Goal: Task Accomplishment & Management: Complete application form

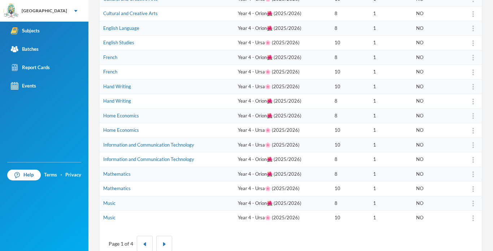
scroll to position [207, 0]
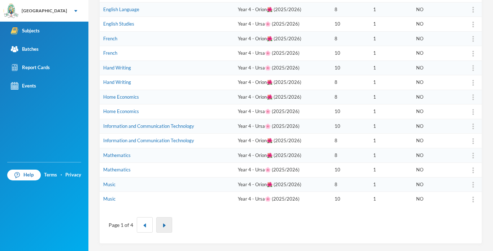
click at [164, 221] on button "button" at bounding box center [164, 226] width 16 height 16
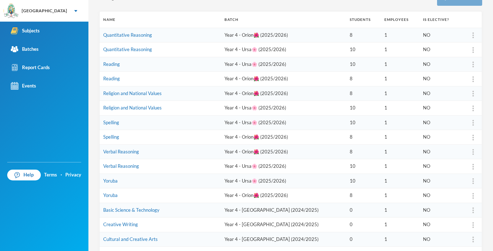
scroll to position [94, 0]
click at [120, 154] on td "Verbal Reasoning" at bounding box center [160, 151] width 121 height 15
click at [124, 152] on link "Verbal Reasoning" at bounding box center [121, 152] width 36 height 6
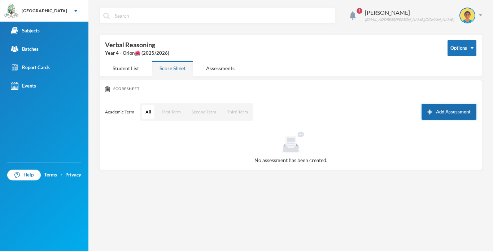
click at [441, 111] on button "Add Assessment" at bounding box center [448, 112] width 55 height 16
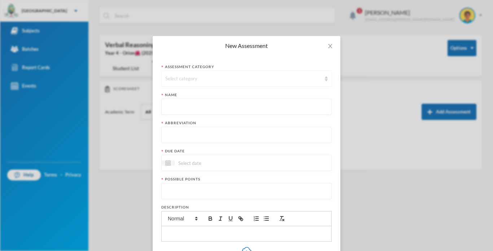
click at [244, 77] on div "Select category" at bounding box center [243, 78] width 156 height 7
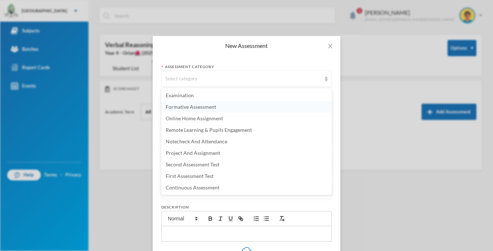
click at [187, 109] on span "Formative Assessment" at bounding box center [191, 107] width 51 height 6
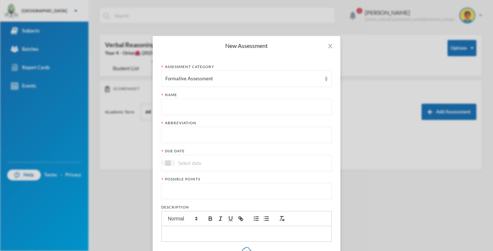
click at [187, 109] on input "text" at bounding box center [246, 107] width 162 height 16
type input "Formative Assessment"
click at [182, 133] on input "text" at bounding box center [246, 135] width 162 height 16
type input "F.A"
click at [189, 162] on input at bounding box center [205, 163] width 61 height 8
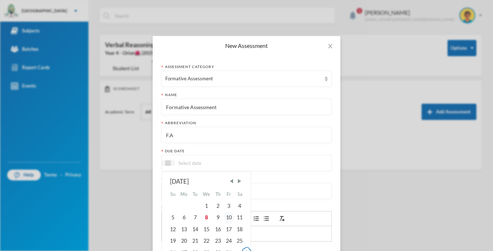
click at [229, 219] on div "10" at bounding box center [228, 218] width 11 height 12
type input "[DATE]"
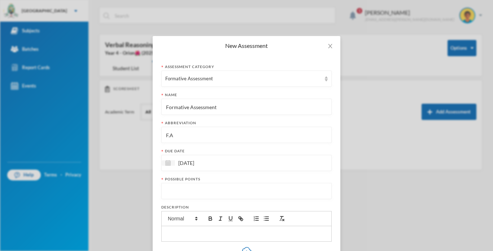
click at [174, 190] on input "number" at bounding box center [246, 192] width 162 height 16
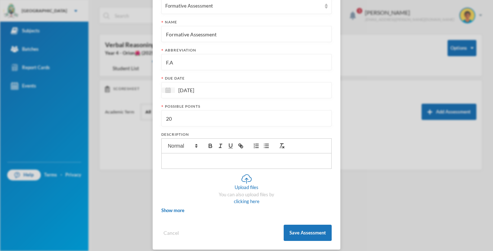
scroll to position [80, 0]
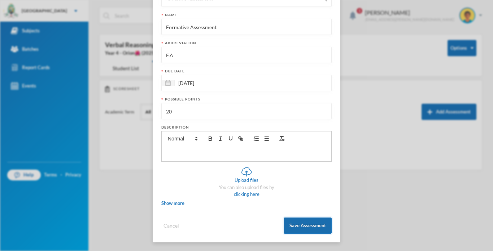
type input "20"
click at [320, 227] on button "Save Assessment" at bounding box center [308, 226] width 48 height 16
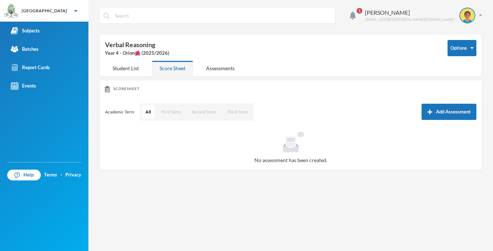
scroll to position [44, 0]
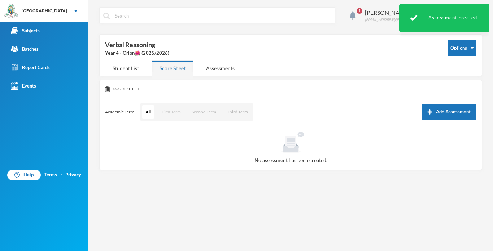
click at [168, 111] on button "First Term" at bounding box center [171, 112] width 26 height 14
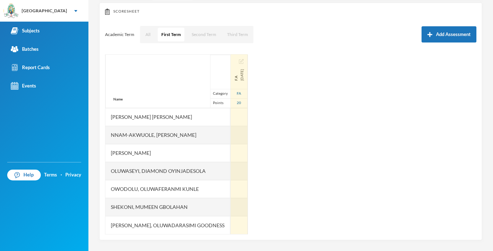
scroll to position [0, 0]
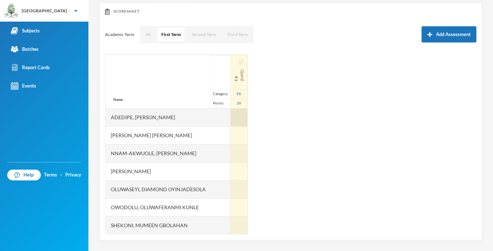
click at [237, 118] on div at bounding box center [239, 118] width 17 height 18
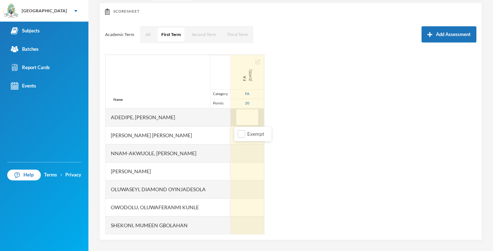
click at [242, 123] on input "text" at bounding box center [247, 118] width 14 height 16
type input "11"
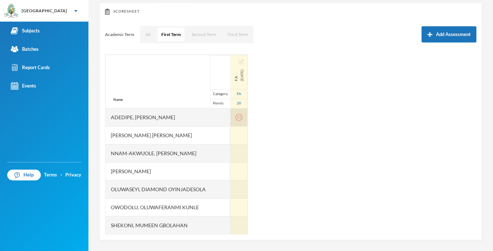
click at [242, 118] on icon "icon: exclamation-circle" at bounding box center [238, 117] width 7 height 7
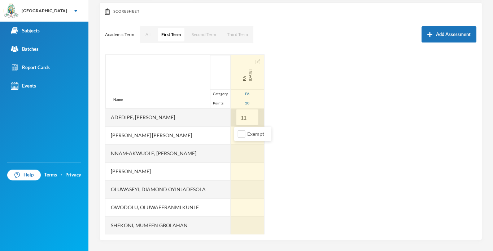
type input "1"
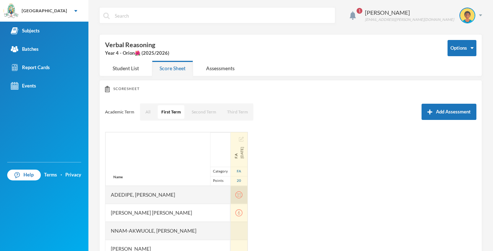
click at [241, 198] on icon "icon: exclamation-circle" at bounding box center [238, 195] width 7 height 7
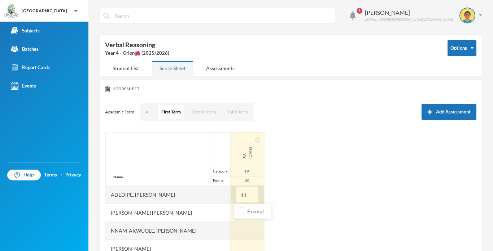
type input "1"
type input "11"
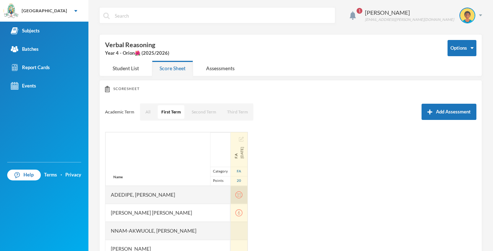
click at [246, 200] on div "11" at bounding box center [239, 195] width 17 height 18
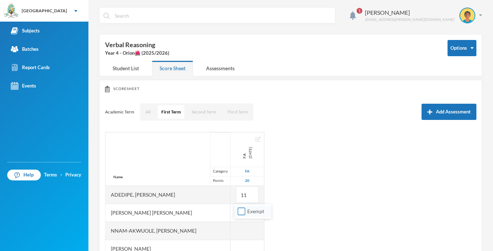
click at [241, 215] on input "Exempt" at bounding box center [242, 212] width 8 height 8
checkbox input "true"
click at [274, 196] on div "Name Category Points Adedipe, Iseoluwa Lael Anozie, Victoria Ngozi Nnam-akwuole…" at bounding box center [290, 222] width 371 height 180
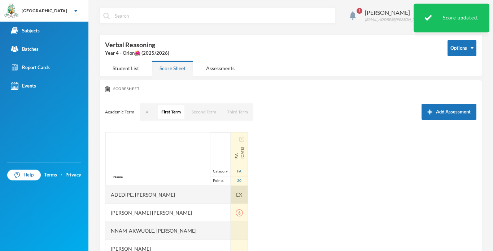
click at [241, 197] on span "EX" at bounding box center [239, 195] width 6 height 8
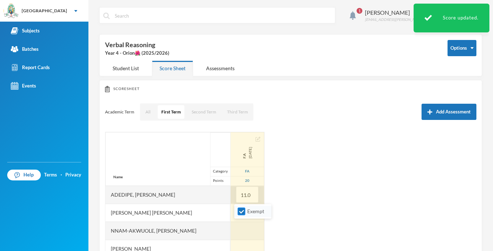
click at [241, 211] on input "Exempt" at bounding box center [242, 212] width 8 height 8
checkbox input "false"
click at [264, 197] on div "Name Category Points Adedipe, Iseoluwa Lael Anozie, Victoria Ngozi Nnam-akwuole…" at bounding box center [290, 222] width 371 height 180
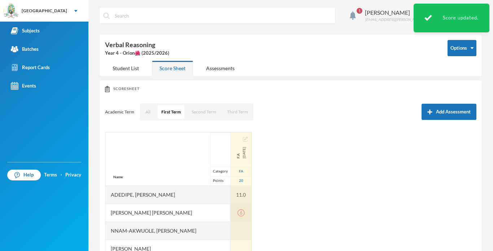
click at [243, 214] on icon "icon: exclamation-circle" at bounding box center [240, 213] width 7 height 7
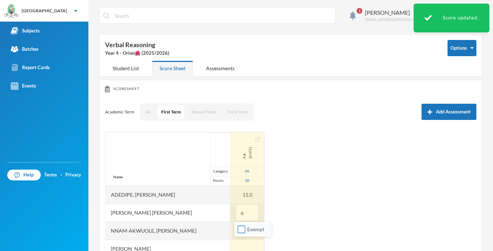
click at [242, 229] on input "Exempt" at bounding box center [242, 230] width 8 height 8
checkbox input "true"
click at [270, 216] on div "Name Category Points Adedipe, Iseoluwa Lael Anozie, Victoria Ngozi Nnam-akwuole…" at bounding box center [290, 222] width 371 height 180
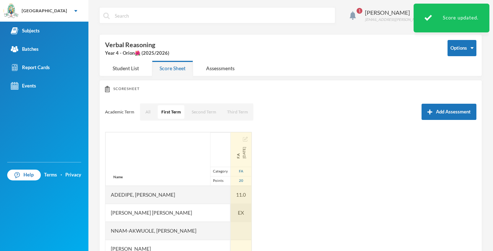
click at [239, 212] on span "EX" at bounding box center [241, 213] width 6 height 8
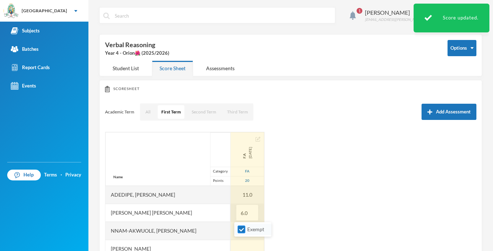
click at [240, 229] on input "Exempt" at bounding box center [242, 230] width 8 height 8
checkbox input "false"
click at [267, 219] on div "Name Category Points Adedipe, Iseoluwa Lael Anozie, Victoria Ngozi Nnam-akwuole…" at bounding box center [290, 222] width 371 height 180
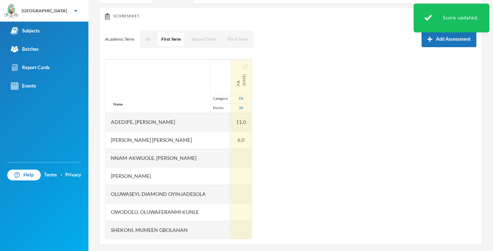
scroll to position [78, 0]
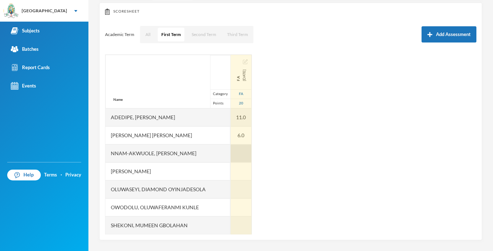
click at [232, 152] on div at bounding box center [241, 154] width 21 height 18
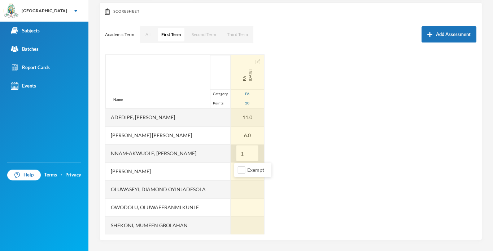
type input "13"
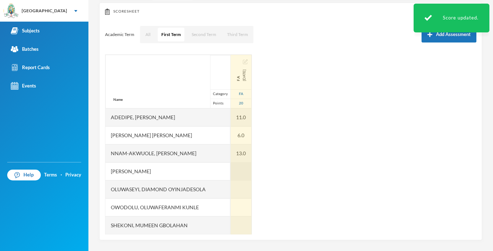
click at [236, 166] on div at bounding box center [241, 172] width 21 height 18
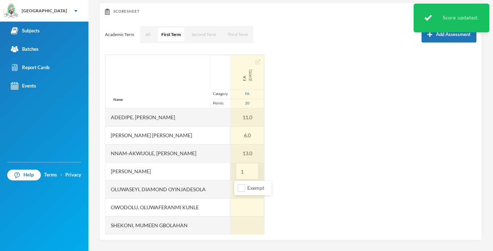
type input "13"
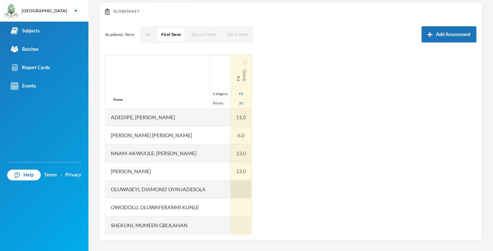
click at [237, 192] on div at bounding box center [241, 190] width 21 height 18
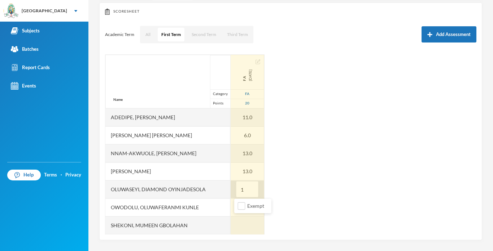
type input "14"
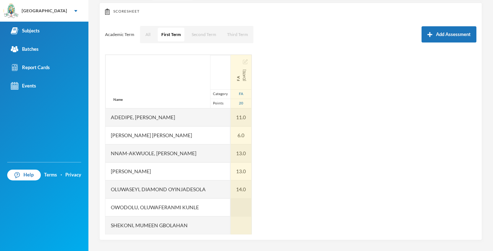
click at [241, 202] on div at bounding box center [241, 208] width 21 height 18
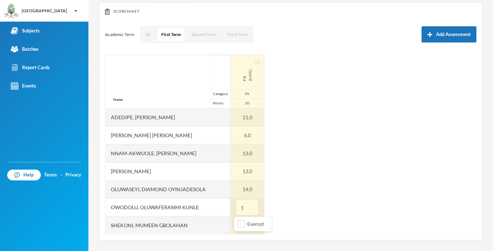
type input "12"
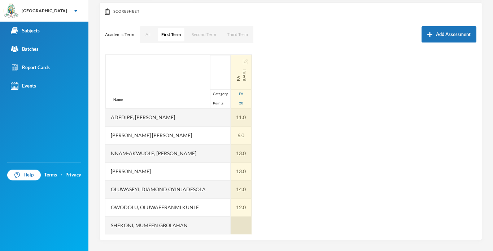
click at [239, 220] on div at bounding box center [241, 226] width 21 height 18
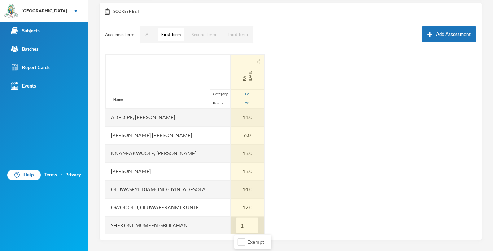
type input "13"
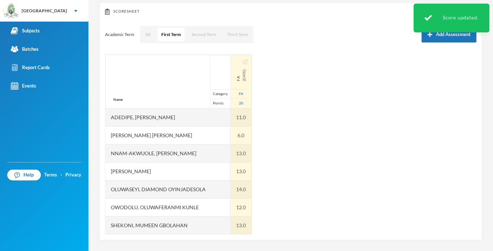
scroll to position [18, 0]
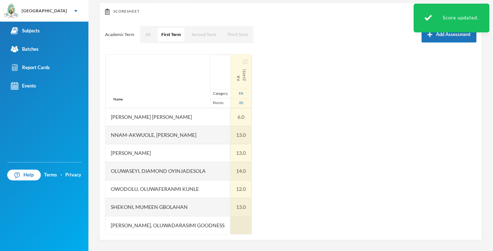
click at [234, 224] on div at bounding box center [241, 225] width 21 height 18
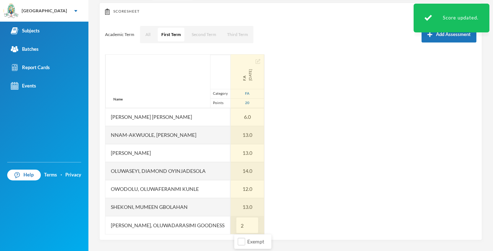
type input "20"
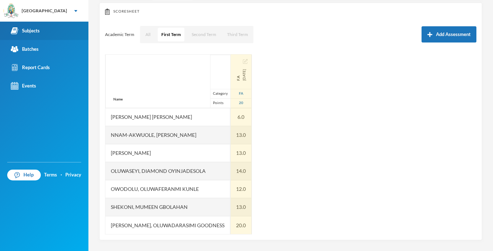
click at [35, 34] on div "Subjects" at bounding box center [25, 31] width 29 height 8
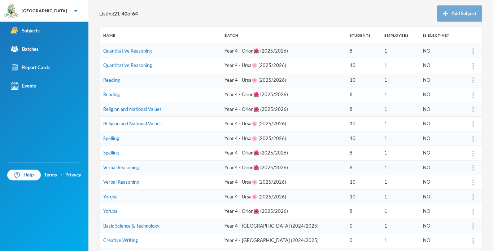
click at [245, 185] on td "Year 4 - Ursa🌸 (2025/2026)" at bounding box center [283, 182] width 125 height 15
click at [129, 184] on link "Verbal Reasoning" at bounding box center [121, 182] width 36 height 6
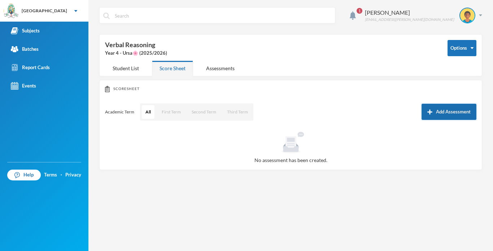
click at [443, 115] on button "Add Assessment" at bounding box center [448, 112] width 55 height 16
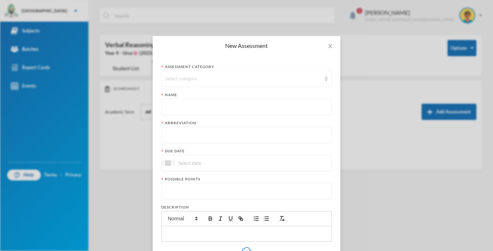
click at [285, 75] on div "Select category" at bounding box center [243, 78] width 156 height 7
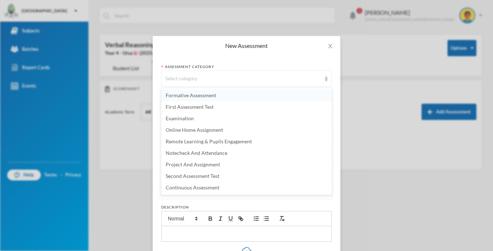
click at [226, 92] on li "Formative Assessment" at bounding box center [246, 96] width 170 height 12
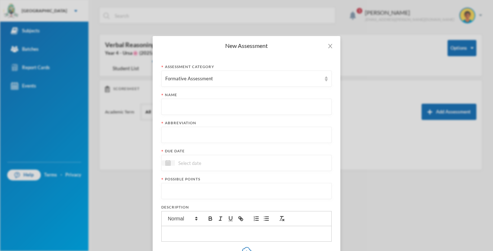
click at [225, 95] on div "Name" at bounding box center [246, 94] width 170 height 5
click at [222, 105] on input "text" at bounding box center [246, 107] width 162 height 16
type input "Formative Assessment"
click at [209, 136] on input "text" at bounding box center [246, 135] width 162 height 16
type input "F.A"
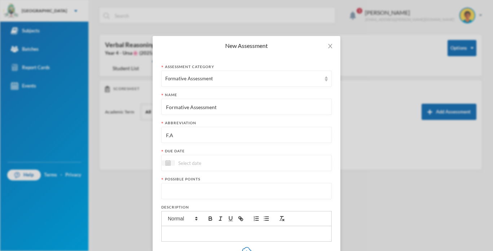
click at [198, 162] on input at bounding box center [205, 163] width 61 height 8
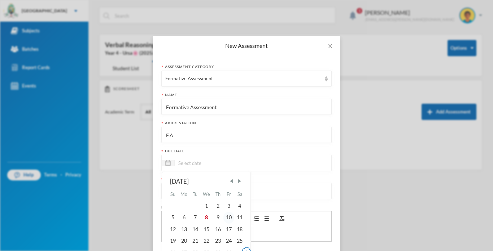
click at [229, 219] on div "10" at bounding box center [228, 218] width 11 height 12
type input "[DATE]"
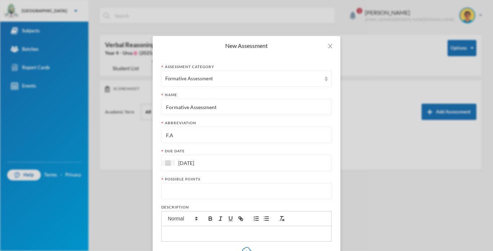
click at [189, 190] on input "number" at bounding box center [246, 192] width 162 height 16
type input "20"
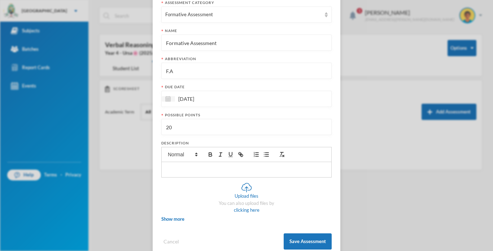
scroll to position [80, 0]
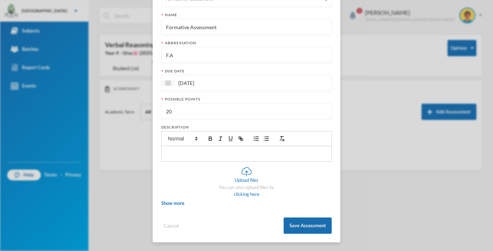
click at [302, 227] on button "Save Assessment" at bounding box center [308, 226] width 48 height 16
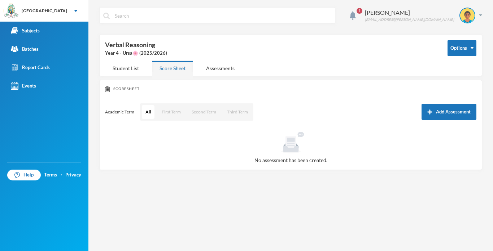
scroll to position [44, 0]
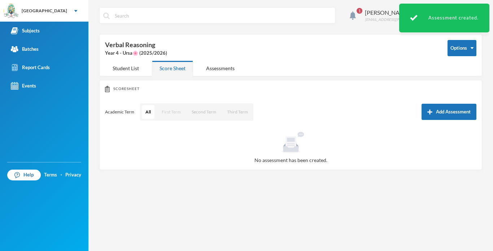
click at [170, 111] on button "First Term" at bounding box center [171, 112] width 26 height 14
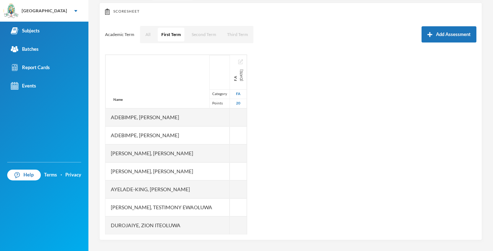
scroll to position [75, 0]
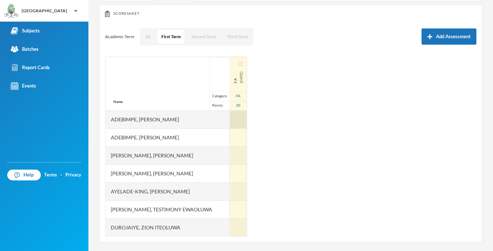
click at [238, 117] on div at bounding box center [238, 120] width 17 height 18
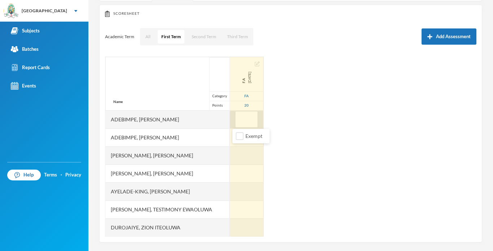
type input "6"
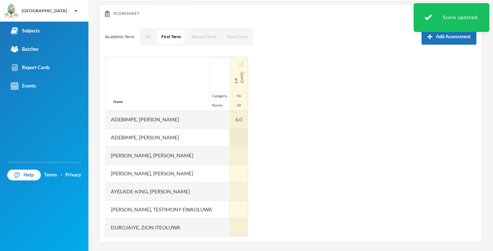
click at [234, 135] on div at bounding box center [239, 138] width 18 height 18
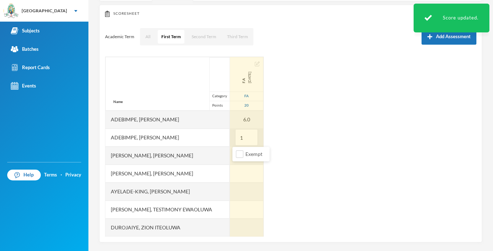
type input "13"
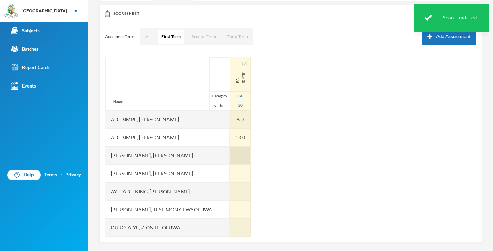
click at [233, 150] on div at bounding box center [240, 156] width 21 height 18
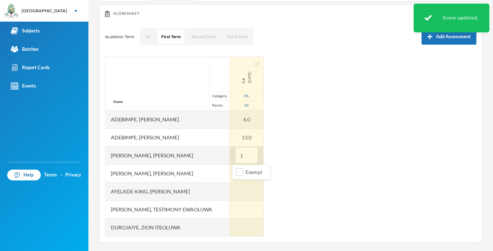
type input "10"
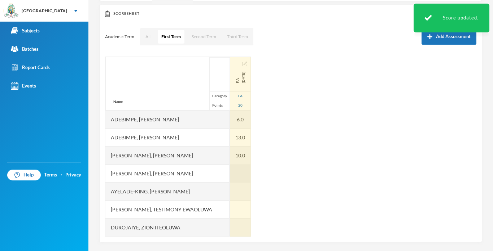
click at [243, 171] on div at bounding box center [240, 174] width 21 height 18
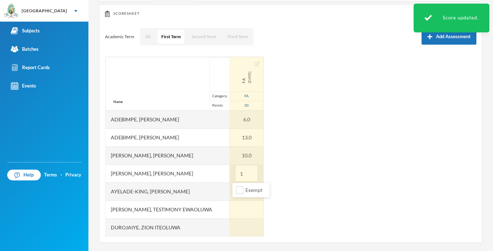
type input "11"
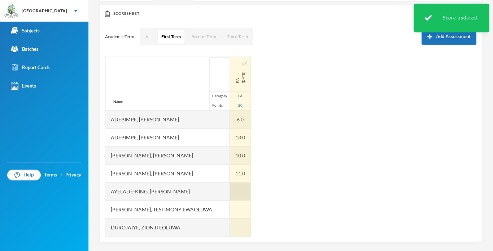
click at [240, 193] on div at bounding box center [240, 192] width 21 height 18
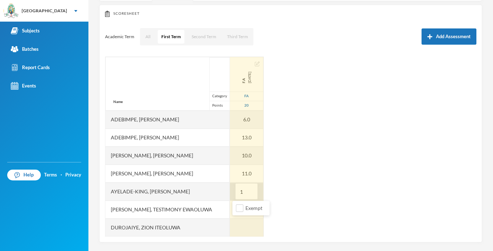
type input "18"
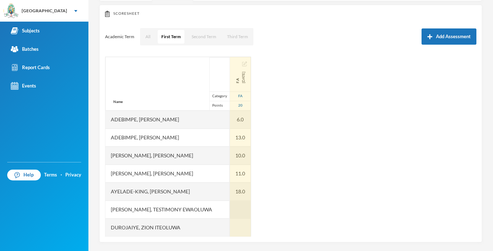
click at [238, 213] on div at bounding box center [240, 210] width 21 height 18
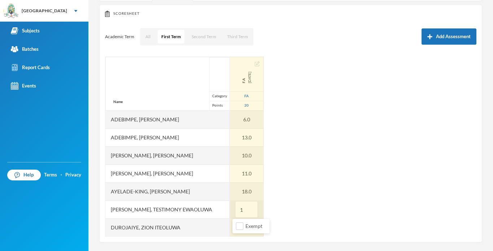
type input "19"
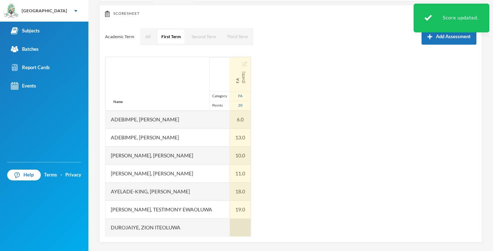
click at [240, 227] on div at bounding box center [240, 228] width 21 height 18
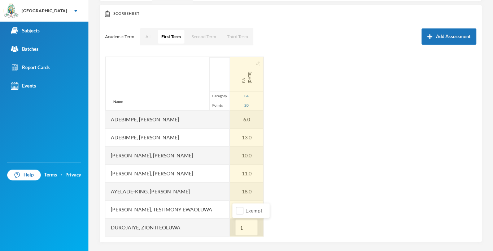
type input "19"
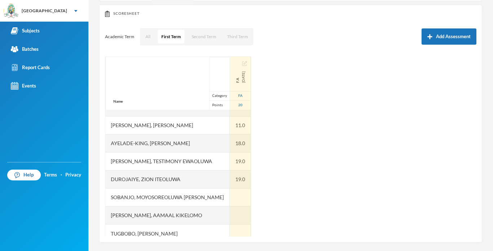
scroll to position [54, 0]
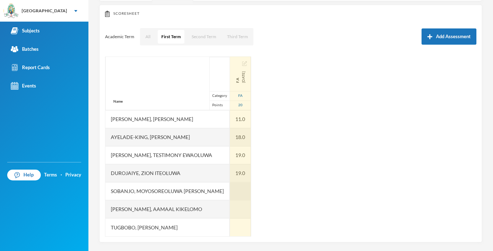
click at [235, 188] on div at bounding box center [240, 192] width 21 height 18
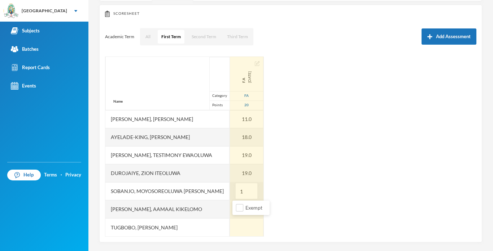
type input "19"
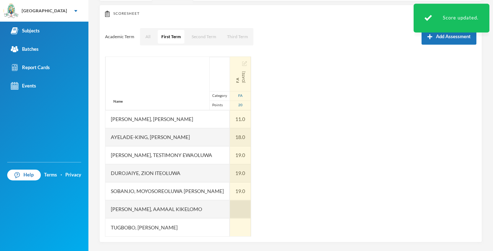
click at [234, 206] on div at bounding box center [240, 210] width 21 height 18
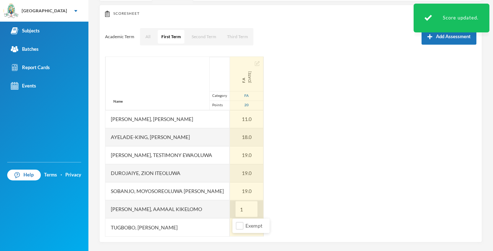
type input "18"
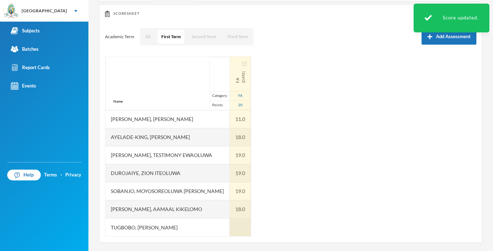
click at [242, 225] on div at bounding box center [240, 228] width 21 height 18
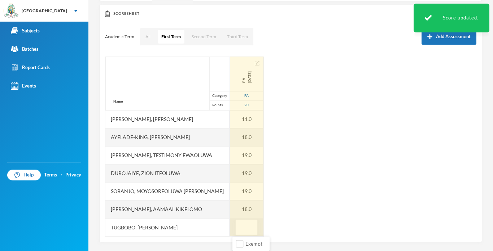
type input "6"
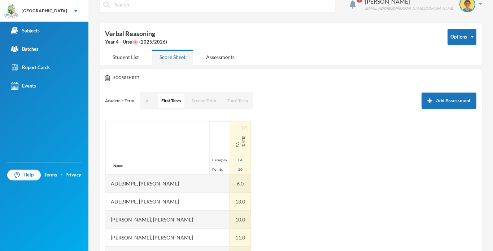
scroll to position [0, 0]
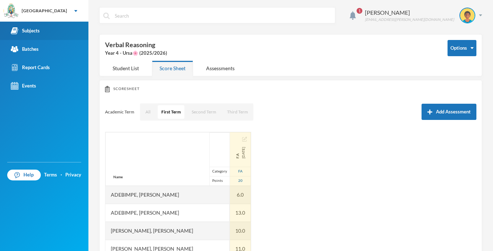
click at [39, 32] on div "Subjects" at bounding box center [25, 31] width 29 height 8
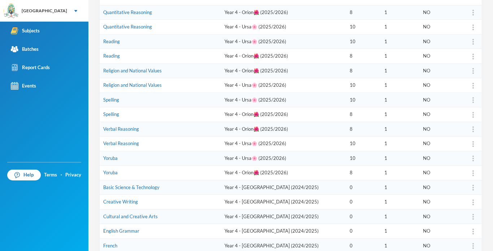
scroll to position [118, 0]
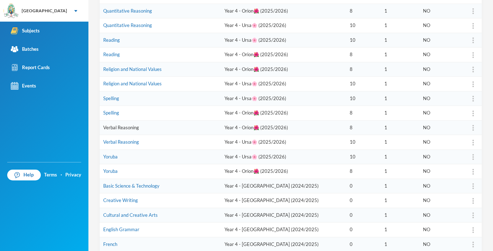
click at [130, 129] on link "Verbal Reasoning" at bounding box center [121, 128] width 36 height 6
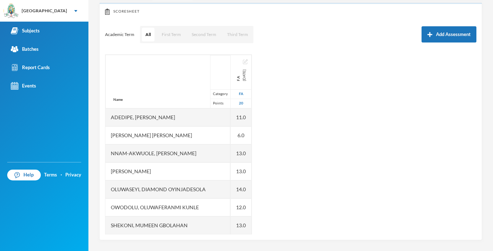
scroll to position [78, 0]
click at [23, 34] on div "Subjects" at bounding box center [25, 31] width 29 height 8
